Goal: Information Seeking & Learning: Learn about a topic

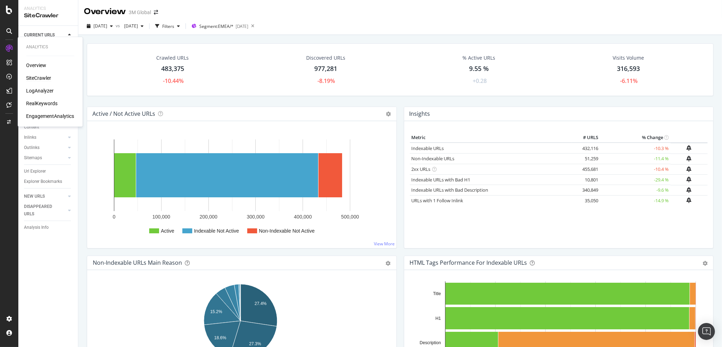
click at [36, 77] on div "SiteCrawler" at bounding box center [38, 77] width 25 height 7
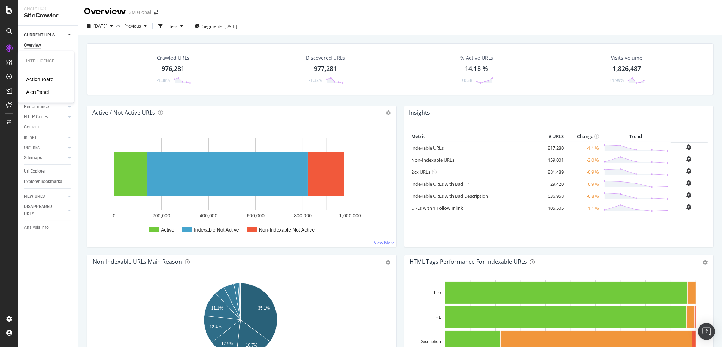
click at [36, 77] on div "ActionBoard" at bounding box center [40, 79] width 28 height 7
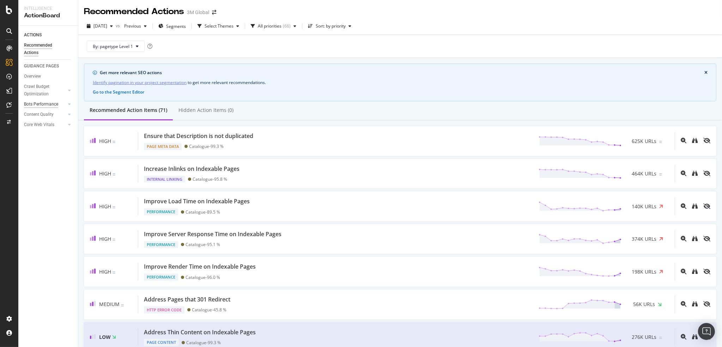
click at [50, 103] on div "Bots Performance" at bounding box center [41, 104] width 34 height 7
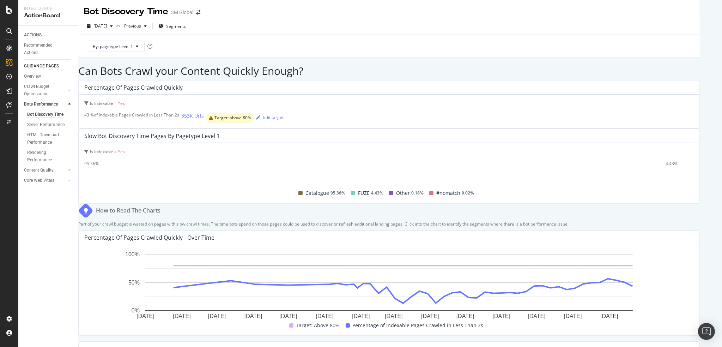
click at [401, 65] on div "Can Bots Crawl your Content Quickly Enough? Percentage of Pages Crawled Quickly…" at bounding box center [389, 309] width 622 height 488
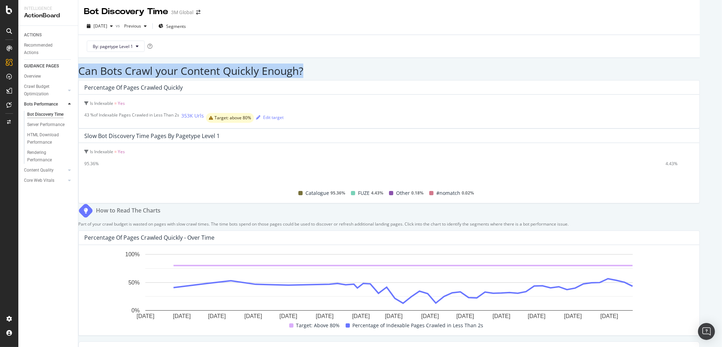
drag, startPoint x: 88, startPoint y: 70, endPoint x: 299, endPoint y: 71, distance: 210.7
click at [299, 71] on h2 "Can Bots Crawl your Content Quickly Enough?" at bounding box center [389, 71] width 622 height 12
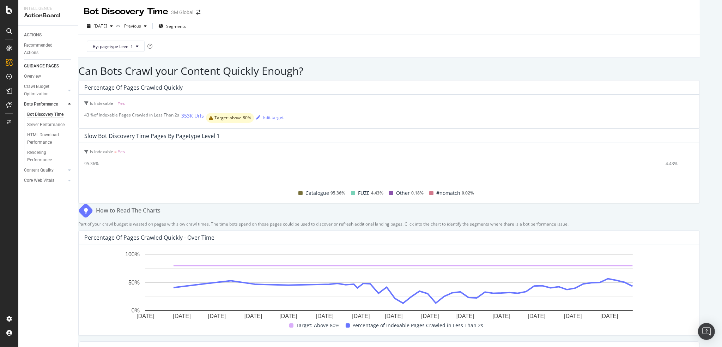
drag, startPoint x: 280, startPoint y: 69, endPoint x: 263, endPoint y: 72, distance: 16.8
click at [263, 72] on h2 "Can Bots Crawl your Content Quickly Enough?" at bounding box center [389, 71] width 622 height 12
drag, startPoint x: 282, startPoint y: 23, endPoint x: 270, endPoint y: 25, distance: 12.8
click at [281, 23] on div "[DATE] vs Previous Segments" at bounding box center [389, 27] width 622 height 14
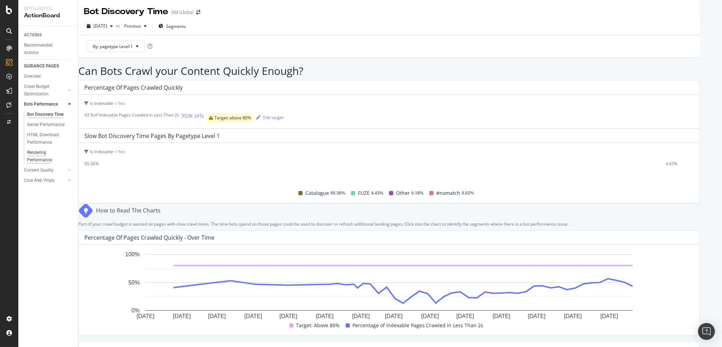
click at [40, 150] on div "Rendering Performance" at bounding box center [47, 156] width 40 height 15
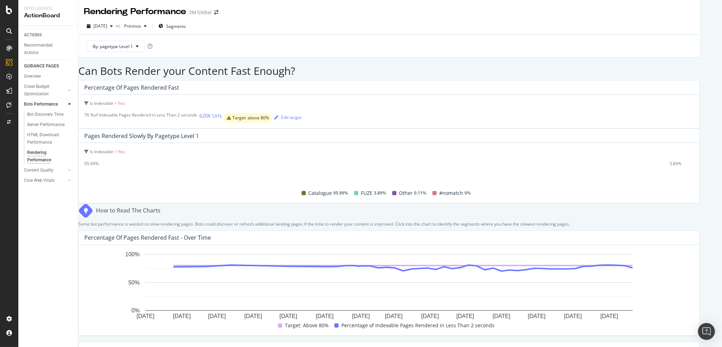
click at [494, 65] on div "Can Bots Render your Content Fast Enough? Percentage of Pages Rendered Fast Is …" at bounding box center [389, 271] width 622 height 412
click at [383, 26] on div "[DATE] vs Previous Segments" at bounding box center [389, 27] width 622 height 14
click at [408, 18] on div "[DATE] vs Previous Segments By: pagetype Level 1" at bounding box center [389, 38] width 622 height 40
click at [404, 18] on div "[DATE] vs Previous Segments By: pagetype Level 1" at bounding box center [389, 38] width 622 height 40
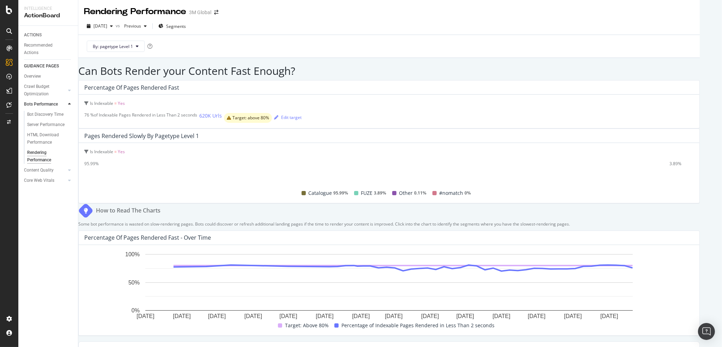
click at [352, 19] on div "[DATE] vs Previous Segments By: pagetype Level 1" at bounding box center [389, 38] width 622 height 40
click at [413, 28] on div "[DATE] vs Previous Segments" at bounding box center [389, 27] width 622 height 14
drag, startPoint x: 84, startPoint y: 11, endPoint x: 327, endPoint y: 15, distance: 242.5
click at [327, 15] on div "Rendering Performance 3M Global" at bounding box center [389, 9] width 622 height 18
click at [448, 22] on div "[DATE] vs Previous Segments" at bounding box center [389, 27] width 622 height 14
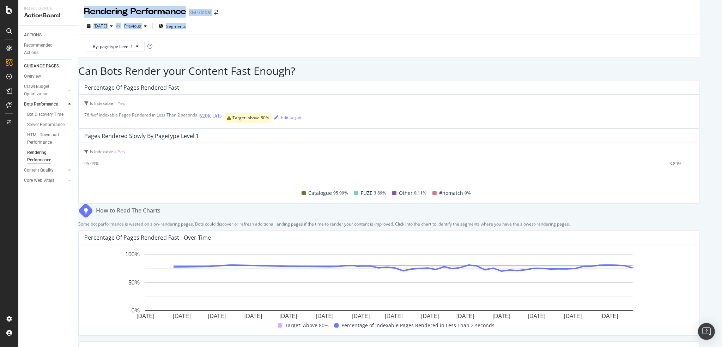
drag, startPoint x: 85, startPoint y: 10, endPoint x: 229, endPoint y: 26, distance: 145.3
click at [229, 26] on div "Rendering Performance 3M Global [DATE] vs Previous Segments By: pagetype Level …" at bounding box center [389, 173] width 622 height 347
click at [298, 21] on div "[DATE] vs Previous Segments" at bounding box center [389, 27] width 622 height 14
click at [324, 24] on div "[DATE] vs Previous Segments" at bounding box center [389, 27] width 622 height 14
click at [368, 26] on div "[DATE] vs Previous Segments" at bounding box center [389, 27] width 622 height 14
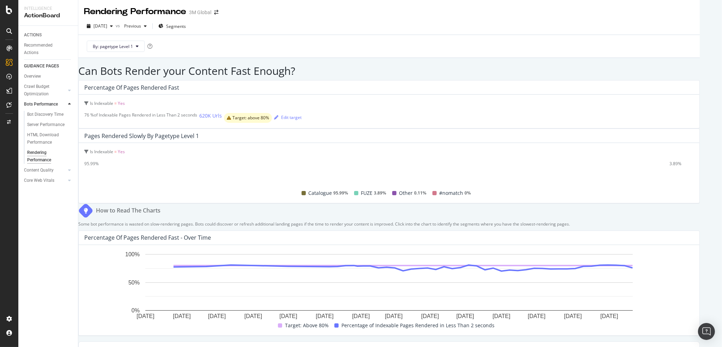
click at [376, 22] on div "[DATE] vs Previous Segments" at bounding box center [389, 27] width 622 height 14
click at [369, 25] on div "[DATE] vs Previous Segments" at bounding box center [389, 27] width 622 height 14
click at [455, 27] on div "[DATE] vs Previous Segments" at bounding box center [389, 27] width 622 height 14
click at [289, 65] on div "Can Bots Render your Content Fast Enough? Percentage of Pages Rendered Fast Is …" at bounding box center [389, 271] width 622 height 412
click at [288, 43] on div "By: pagetype Level 1" at bounding box center [389, 46] width 611 height 23
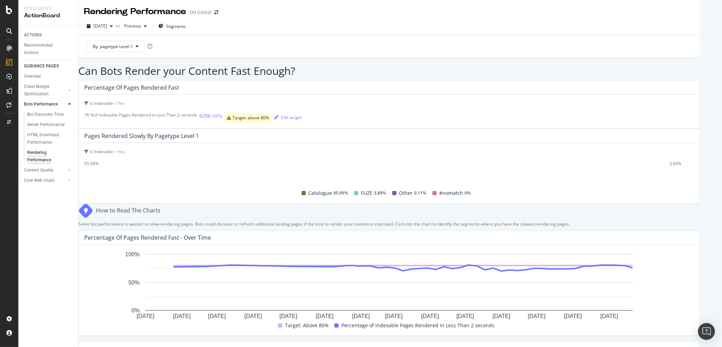
click at [288, 43] on div "By: pagetype Level 1" at bounding box center [389, 46] width 611 height 23
click at [288, 29] on div "[DATE] vs Previous Segments" at bounding box center [389, 27] width 622 height 14
click at [298, 19] on div "[DATE] vs Previous Segments By: pagetype Level 1" at bounding box center [389, 38] width 622 height 40
click at [353, 40] on div "By: pagetype Level 1" at bounding box center [389, 46] width 611 height 23
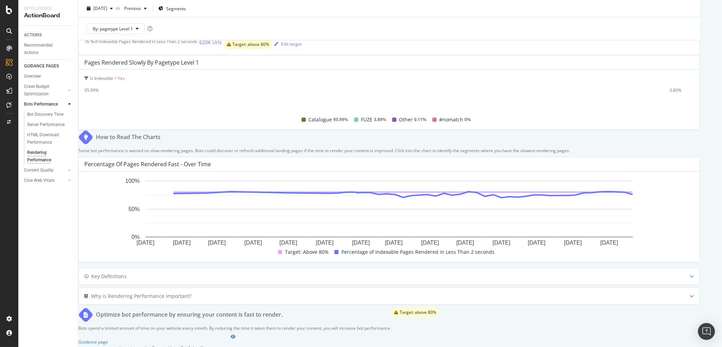
scroll to position [82, 0]
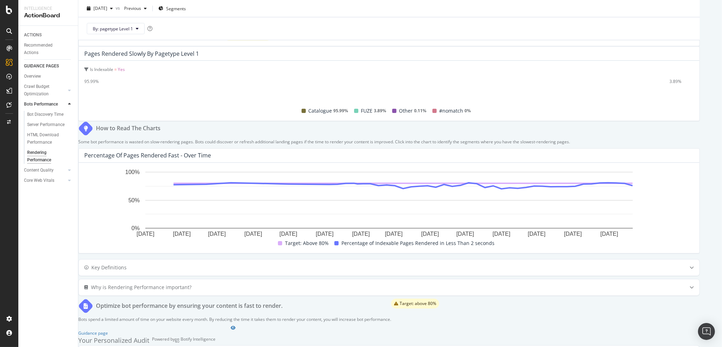
click at [386, 20] on div "By: pagetype Level 1" at bounding box center [389, 28] width 611 height 23
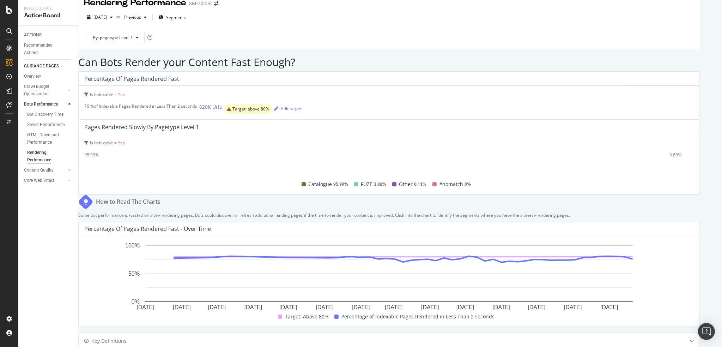
scroll to position [0, 0]
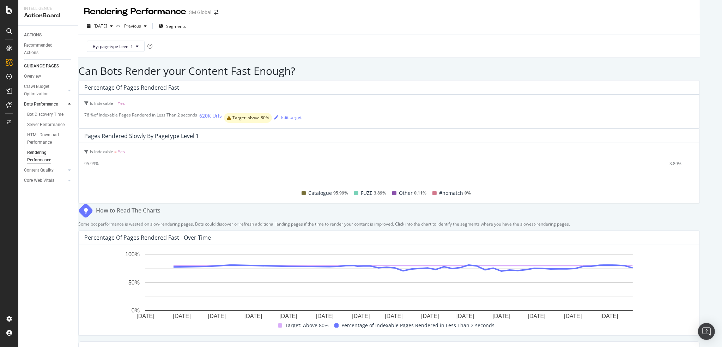
drag, startPoint x: 419, startPoint y: 23, endPoint x: 416, endPoint y: 22, distance: 3.7
click at [418, 22] on div "[DATE] vs Previous Segments" at bounding box center [389, 27] width 622 height 14
click at [425, 19] on div "[DATE] vs Previous Segments By: pagetype Level 1" at bounding box center [389, 38] width 622 height 40
click at [83, 10] on div "Rendering Performance 3M Global" at bounding box center [389, 9] width 622 height 18
drag, startPoint x: 82, startPoint y: 10, endPoint x: 299, endPoint y: 12, distance: 216.7
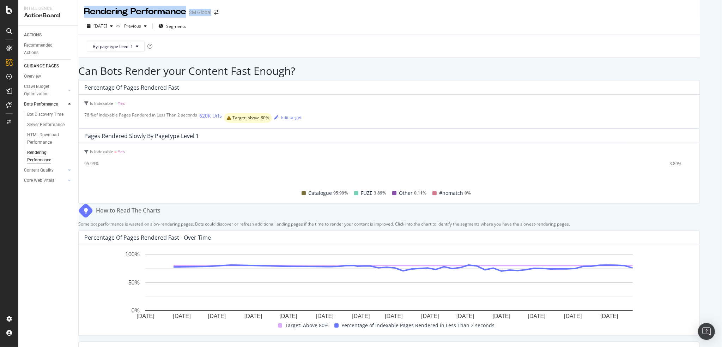
click at [299, 12] on div "Rendering Performance 3M Global" at bounding box center [389, 9] width 622 height 18
drag, startPoint x: 85, startPoint y: 11, endPoint x: 291, endPoint y: 13, distance: 205.8
click at [291, 13] on div "Rendering Performance 3M Global" at bounding box center [389, 9] width 622 height 18
click at [291, 14] on div "Rendering Performance 3M Global" at bounding box center [389, 9] width 622 height 18
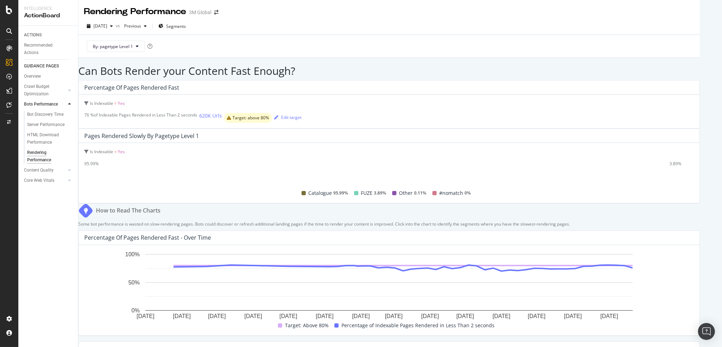
click at [290, 15] on div "Rendering Performance 3M Global" at bounding box center [389, 9] width 622 height 18
click at [391, 20] on div "[DATE] vs Previous Segments" at bounding box center [389, 27] width 622 height 14
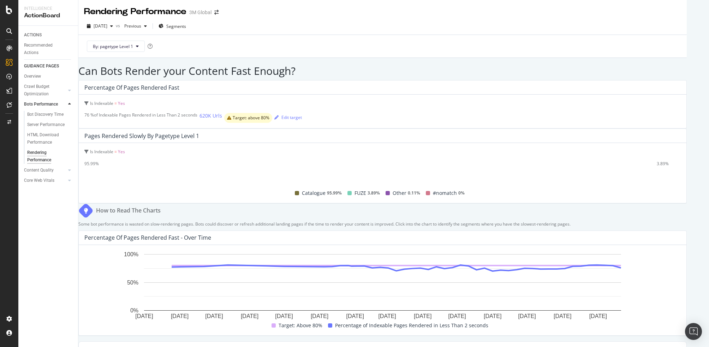
click at [488, 37] on div "By: pagetype Level 1" at bounding box center [382, 46] width 597 height 23
click at [288, 19] on div "[DATE] vs Previous Segments By: pagetype Level 1" at bounding box center [382, 38] width 608 height 40
drag, startPoint x: 81, startPoint y: 11, endPoint x: 310, endPoint y: 9, distance: 229.4
click at [310, 9] on div "Rendering Performance 3M Global" at bounding box center [382, 9] width 608 height 18
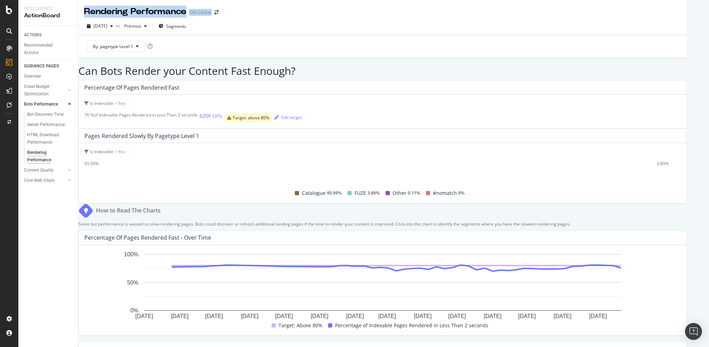
drag, startPoint x: 80, startPoint y: 7, endPoint x: 293, endPoint y: 13, distance: 212.9
click at [293, 13] on div "Rendering Performance 3M Global" at bounding box center [382, 9] width 608 height 18
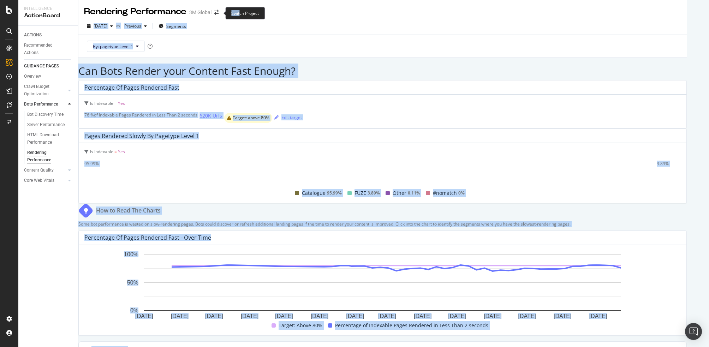
drag, startPoint x: 303, startPoint y: 13, endPoint x: 239, endPoint y: 14, distance: 63.9
click at [239, 14] on div "Intelligence ActionBoard ACTIONS Recommended Actions GUIDANCE PAGES Overview Cr…" at bounding box center [354, 173] width 709 height 347
click at [226, 26] on div "[DATE] vs Previous Segments" at bounding box center [382, 27] width 608 height 14
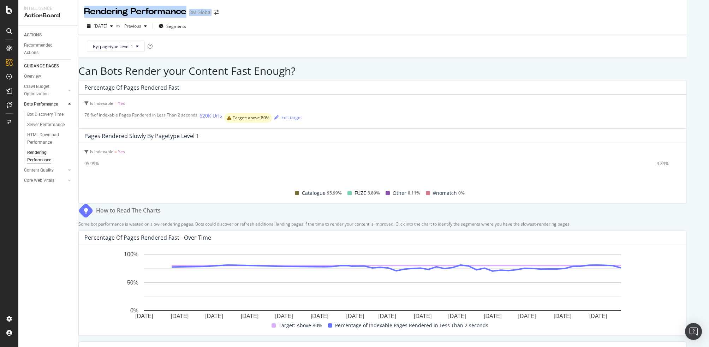
drag, startPoint x: 301, startPoint y: 10, endPoint x: 87, endPoint y: 11, distance: 214.2
click at [87, 11] on div "Rendering Performance 3M Global" at bounding box center [382, 9] width 608 height 18
click at [87, 11] on div "Rendering Performance" at bounding box center [135, 12] width 102 height 12
click at [82, 12] on div "Rendering Performance 3M Global" at bounding box center [382, 9] width 608 height 18
drag, startPoint x: 82, startPoint y: 12, endPoint x: 273, endPoint y: 17, distance: 191.4
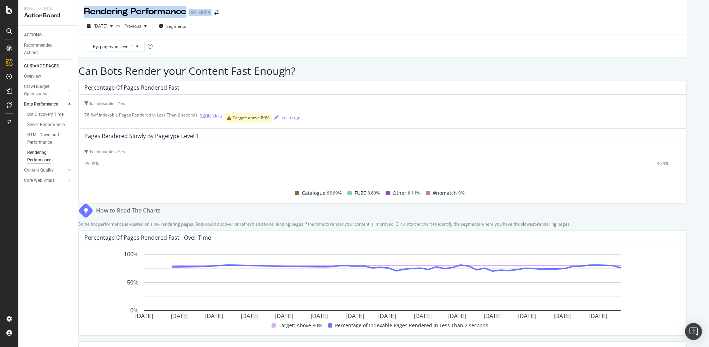
click at [273, 17] on div "Rendering Performance 3M Global" at bounding box center [382, 9] width 608 height 18
drag, startPoint x: 272, startPoint y: 17, endPoint x: 266, endPoint y: 18, distance: 6.7
click at [272, 17] on div "Rendering Performance 3M Global" at bounding box center [382, 9] width 608 height 18
click at [228, 41] on div "By: pagetype Level 1" at bounding box center [382, 46] width 597 height 23
drag, startPoint x: 431, startPoint y: 25, endPoint x: 471, endPoint y: 25, distance: 40.2
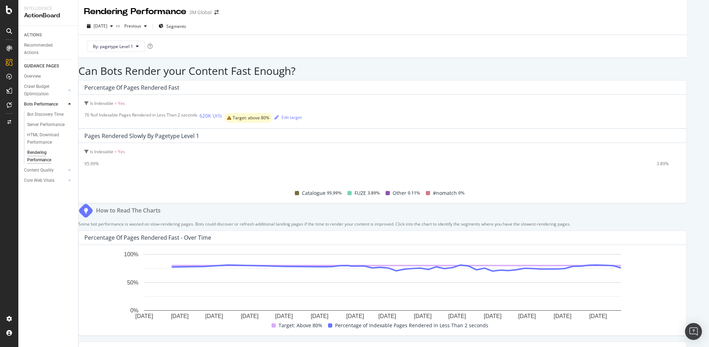
click at [431, 25] on div "[DATE] vs Previous Segments" at bounding box center [382, 27] width 608 height 14
click at [516, 23] on div "[DATE] vs Previous Segments" at bounding box center [382, 27] width 608 height 14
click at [500, 21] on div "[DATE] vs Previous Segments" at bounding box center [382, 27] width 608 height 14
click at [533, 44] on div "By: pagetype Level 1" at bounding box center [382, 46] width 597 height 23
click at [530, 35] on div "By: pagetype Level 1" at bounding box center [382, 46] width 597 height 23
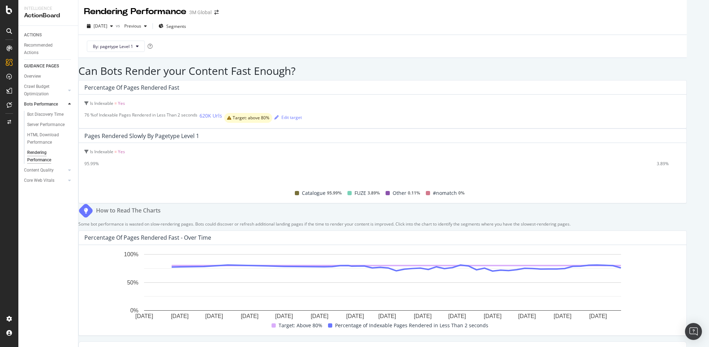
click at [333, 20] on div "[DATE] vs Previous Segments By: pagetype Level 1" at bounding box center [382, 38] width 608 height 40
click at [321, 35] on div "By: pagetype Level 1" at bounding box center [382, 46] width 597 height 23
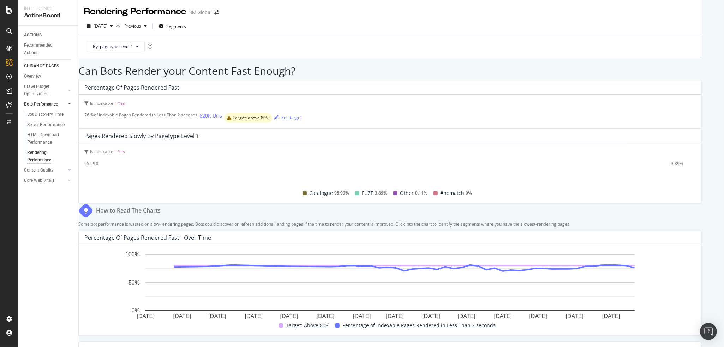
click at [329, 65] on div "Can Bots Render your Content Fast Enough? Percentage of Pages Rendered Fast Is …" at bounding box center [389, 271] width 623 height 412
click at [68, 169] on icon at bounding box center [69, 170] width 3 height 4
click at [34, 123] on div "Thin Content" at bounding box center [39, 124] width 25 height 7
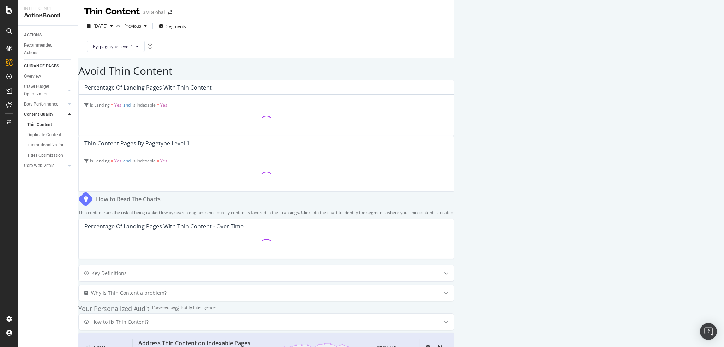
click at [264, 68] on h2 "Avoid Thin Content" at bounding box center [266, 71] width 376 height 12
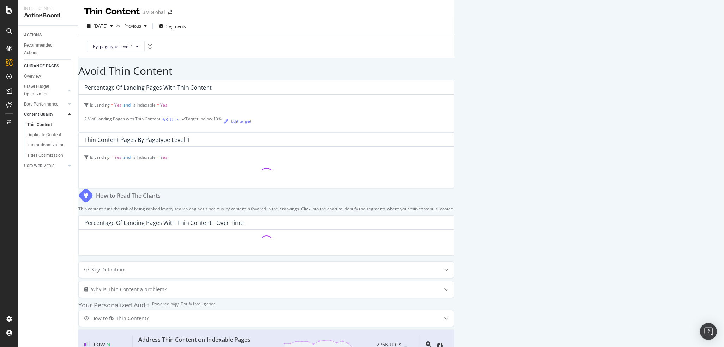
click at [260, 68] on h2 "Avoid Thin Content" at bounding box center [266, 71] width 376 height 12
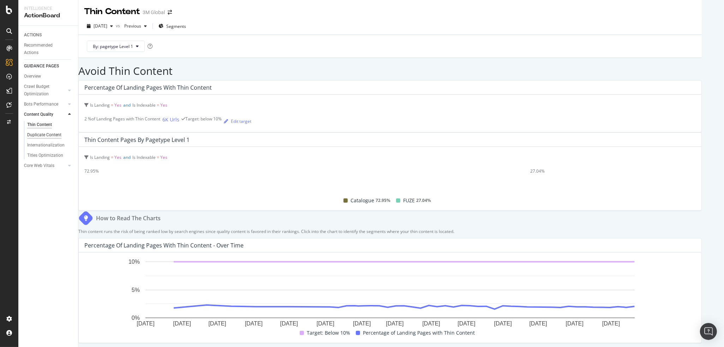
click at [45, 132] on div "Duplicate Content" at bounding box center [44, 134] width 34 height 7
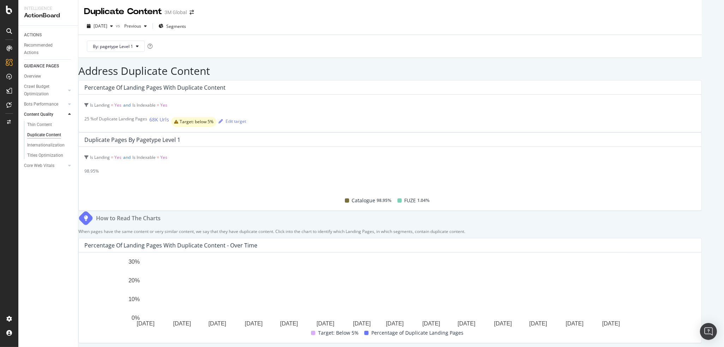
scroll to position [248, 0]
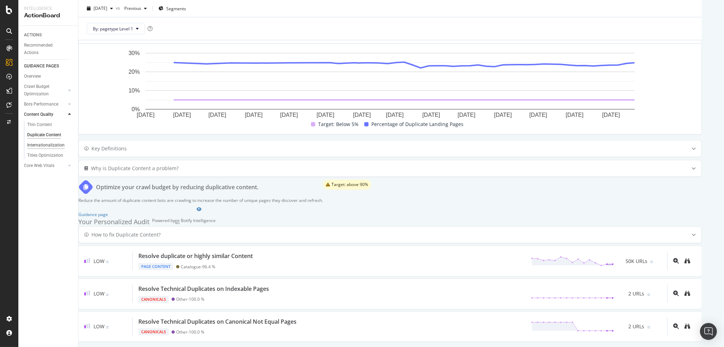
click at [35, 145] on div "Internationalization" at bounding box center [45, 145] width 37 height 7
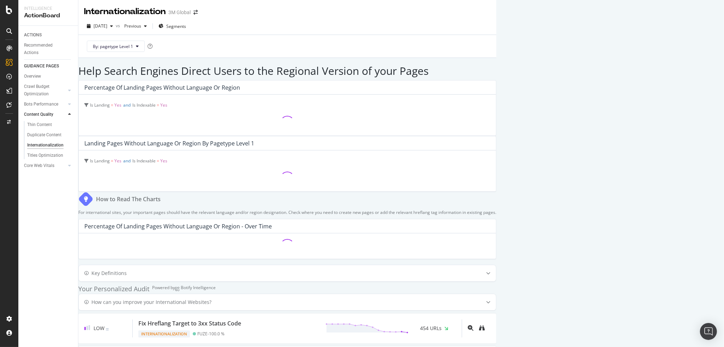
click at [253, 45] on div "By: pagetype Level 1" at bounding box center [287, 46] width 407 height 23
click at [355, 38] on div "By: pagetype Level 1" at bounding box center [287, 46] width 407 height 23
click at [248, 42] on div "By: pagetype Level 1" at bounding box center [287, 46] width 407 height 23
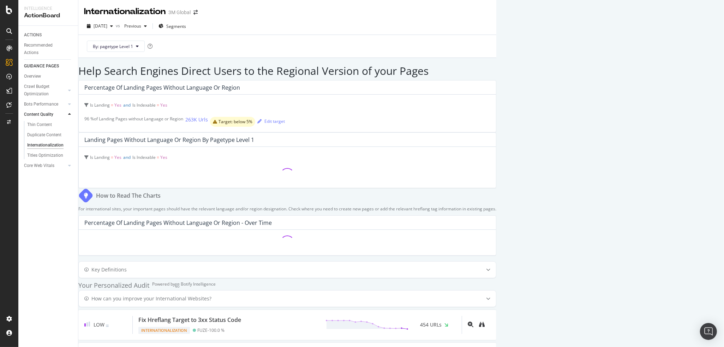
click at [343, 42] on div "By: pagetype Level 1" at bounding box center [287, 46] width 407 height 23
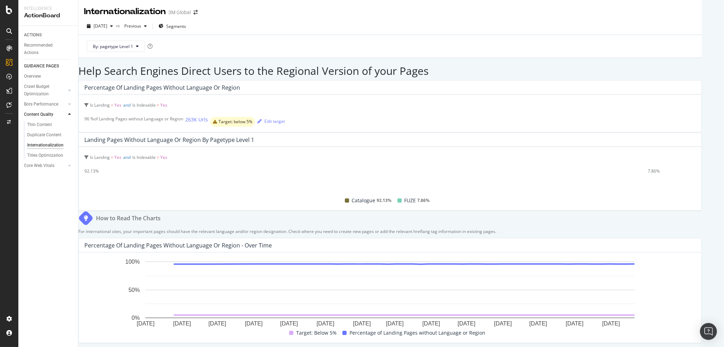
click at [254, 17] on div "Internationalization 3M Global" at bounding box center [389, 9] width 623 height 18
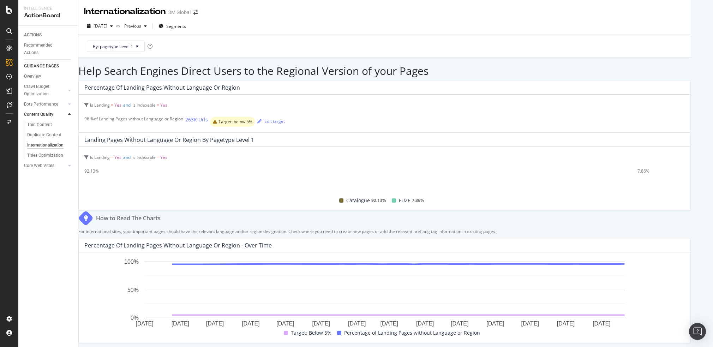
click at [592, 20] on div "[DATE] vs Previous Segments" at bounding box center [384, 27] width 612 height 14
drag, startPoint x: 81, startPoint y: 12, endPoint x: 252, endPoint y: 14, distance: 171.2
click at [252, 14] on div "Internationalization 3M Global" at bounding box center [384, 9] width 612 height 18
click at [79, 13] on div "Internationalization 3M Global" at bounding box center [384, 9] width 612 height 18
click at [83, 11] on div "Internationalization 3M Global" at bounding box center [384, 9] width 612 height 18
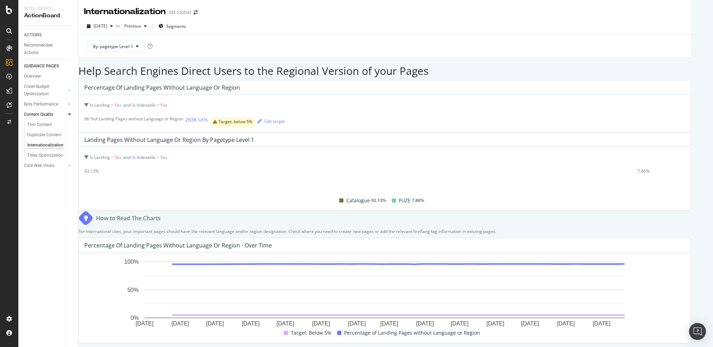
click at [83, 11] on div "Internationalization 3M Global" at bounding box center [384, 9] width 612 height 18
drag, startPoint x: 80, startPoint y: 11, endPoint x: 268, endPoint y: 17, distance: 187.5
click at [268, 17] on div "Internationalization 3M Global" at bounding box center [384, 9] width 612 height 18
click at [267, 17] on div "Internationalization 3M Global" at bounding box center [384, 9] width 612 height 18
click at [604, 19] on div "[DATE] vs Previous Segments By: pagetype Level 1" at bounding box center [384, 38] width 612 height 40
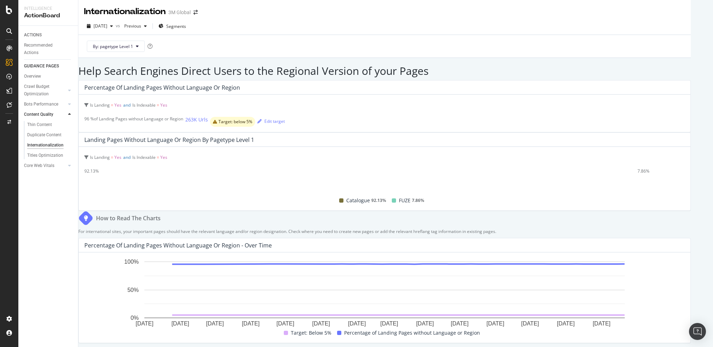
click at [530, 23] on div "[DATE] vs Previous Segments" at bounding box center [384, 27] width 612 height 14
click at [582, 25] on div "[DATE] vs Previous Segments" at bounding box center [384, 27] width 612 height 14
click at [488, 22] on div "[DATE] vs Previous Segments" at bounding box center [384, 27] width 612 height 14
drag, startPoint x: 79, startPoint y: 13, endPoint x: 239, endPoint y: 18, distance: 160.0
click at [239, 18] on div "Internationalization 3M Global [DATE] vs Previous Segments By: pagetype Level 1…" at bounding box center [384, 173] width 612 height 347
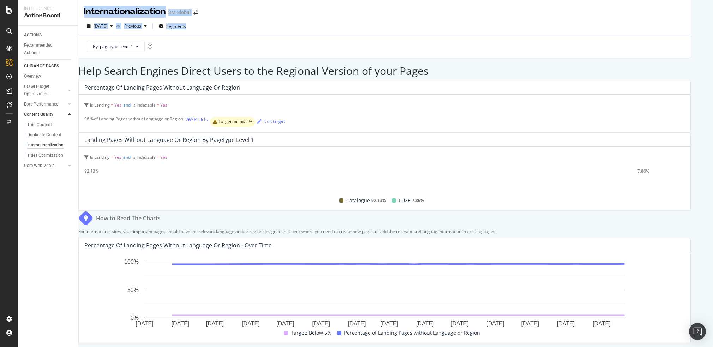
click at [240, 18] on div "[DATE] vs Previous Segments By: pagetype Level 1" at bounding box center [384, 38] width 612 height 40
click at [410, 18] on div "[DATE] vs Previous Segments By: pagetype Level 1" at bounding box center [384, 38] width 612 height 40
drag, startPoint x: 80, startPoint y: 11, endPoint x: 243, endPoint y: 9, distance: 162.4
click at [243, 9] on div "Internationalization 3M Global" at bounding box center [384, 9] width 612 height 18
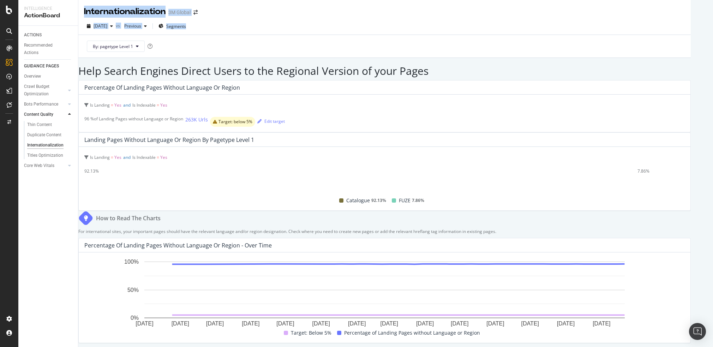
drag, startPoint x: 84, startPoint y: 11, endPoint x: 277, endPoint y: 21, distance: 194.0
click at [277, 21] on div "Internationalization 3M Global [DATE] vs Previous Segments By: pagetype Level 1…" at bounding box center [384, 173] width 612 height 347
click at [277, 21] on div "[DATE] vs Previous Segments" at bounding box center [384, 27] width 612 height 14
drag, startPoint x: 80, startPoint y: 10, endPoint x: 86, endPoint y: 12, distance: 7.0
click at [86, 12] on div "Internationalization 3M Global" at bounding box center [384, 9] width 612 height 18
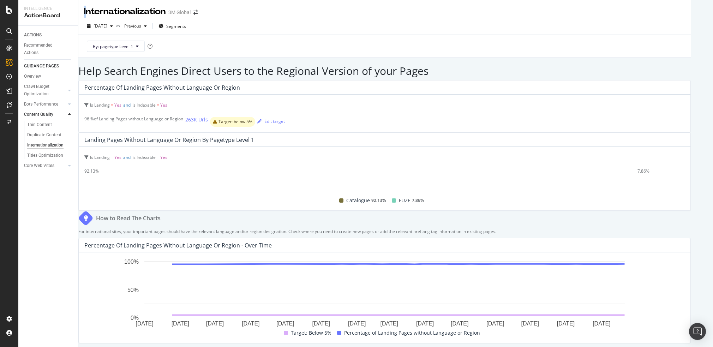
click at [86, 12] on div "Internationalization" at bounding box center [125, 12] width 82 height 12
click at [86, 11] on div "Internationalization" at bounding box center [125, 12] width 82 height 12
click at [566, 27] on div "[DATE] vs Previous Segments" at bounding box center [384, 27] width 612 height 14
click at [601, 67] on h2 "Help Search Engines Direct Users to the Regional Version of your Pages" at bounding box center [384, 71] width 612 height 12
click at [609, 72] on h2 "Help Search Engines Direct Users to the Regional Version of your Pages" at bounding box center [384, 71] width 612 height 12
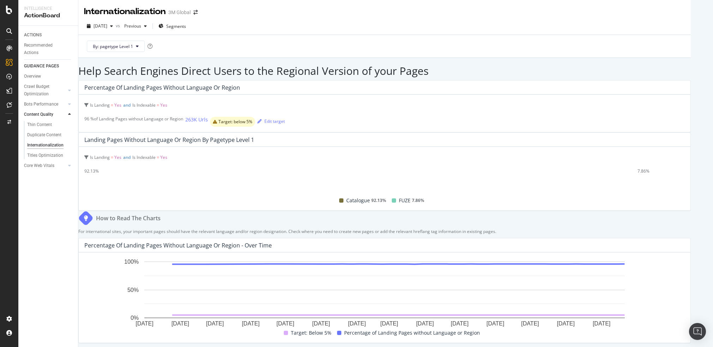
click at [605, 69] on h2 "Help Search Engines Direct Users to the Regional Version of your Pages" at bounding box center [384, 71] width 612 height 12
click at [598, 70] on h2 "Help Search Engines Direct Users to the Regional Version of your Pages" at bounding box center [384, 71] width 612 height 12
click at [484, 44] on div "By: pagetype Level 1" at bounding box center [384, 46] width 601 height 23
click at [496, 48] on div "By: pagetype Level 1" at bounding box center [384, 46] width 601 height 23
click at [509, 35] on div "By: pagetype Level 1" at bounding box center [384, 46] width 612 height 23
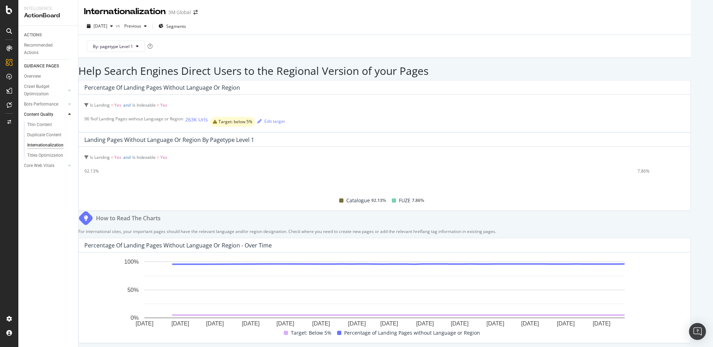
click at [359, 36] on div "By: pagetype Level 1" at bounding box center [384, 46] width 601 height 23
click at [545, 43] on div "By: pagetype Level 1" at bounding box center [384, 46] width 601 height 23
